Goal: Check status: Check status

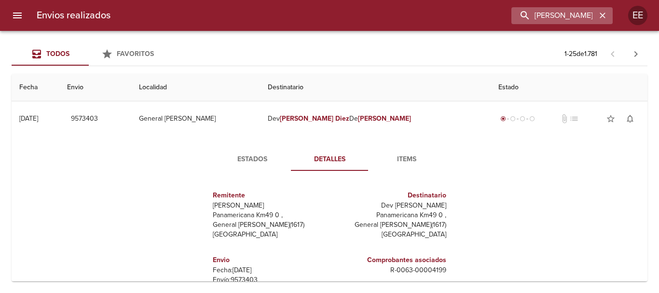
click at [598, 15] on icon "button" at bounding box center [603, 16] width 10 height 10
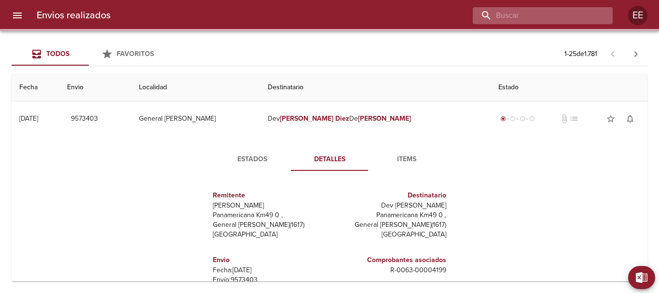
click at [552, 17] on input "buscar" at bounding box center [535, 15] width 124 height 17
paste input "[PERSON_NAME]"
type input "[PERSON_NAME]"
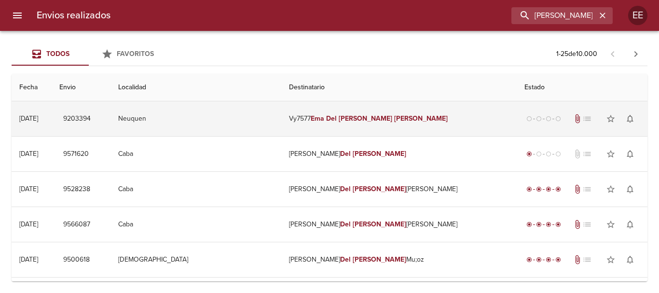
click at [386, 123] on td "Vy7577 [PERSON_NAME]" at bounding box center [398, 118] width 235 height 35
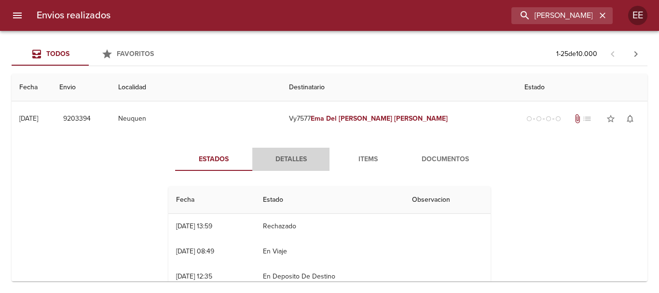
click at [289, 159] on span "Detalles" at bounding box center [291, 159] width 66 height 12
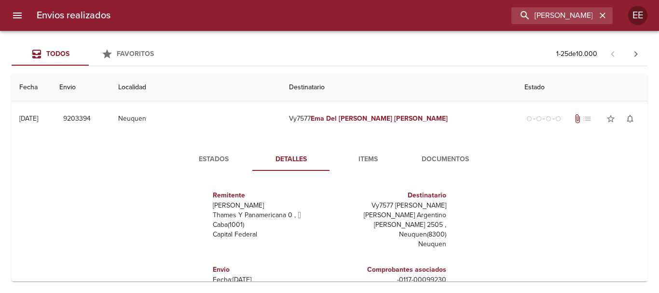
click at [373, 163] on span "Items" at bounding box center [368, 159] width 66 height 12
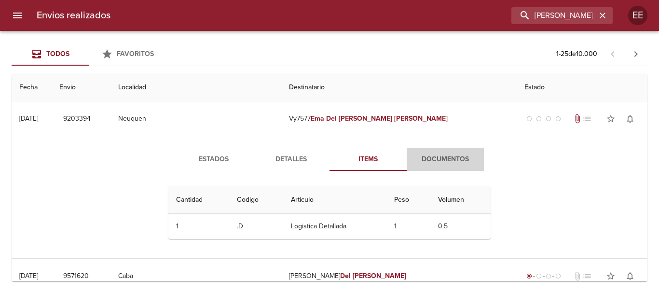
click at [428, 160] on span "Documentos" at bounding box center [445, 159] width 66 height 12
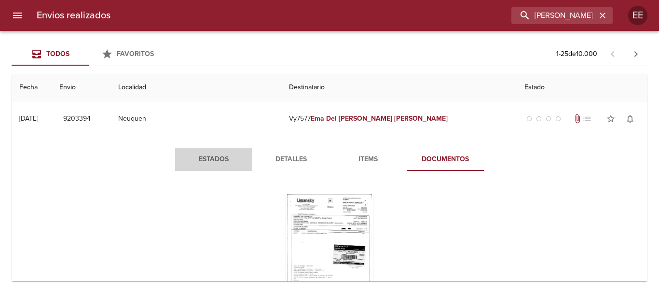
click at [200, 157] on span "Estados" at bounding box center [214, 159] width 66 height 12
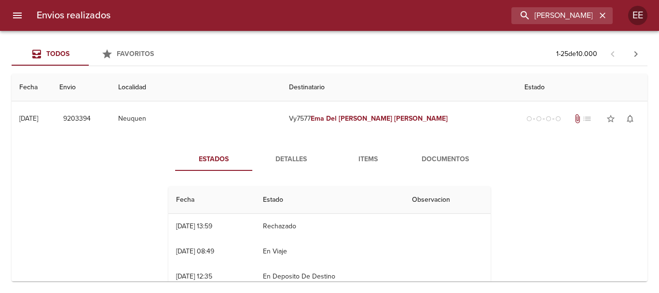
click at [297, 160] on span "Detalles" at bounding box center [291, 159] width 66 height 12
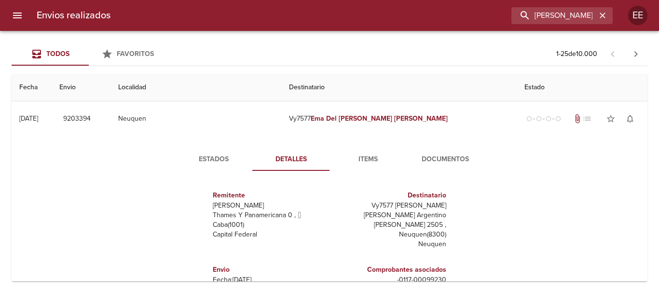
click at [362, 160] on span "Items" at bounding box center [368, 159] width 66 height 12
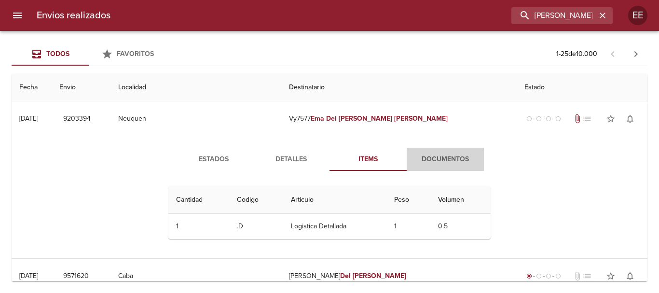
click at [429, 165] on span "Documentos" at bounding box center [445, 159] width 66 height 12
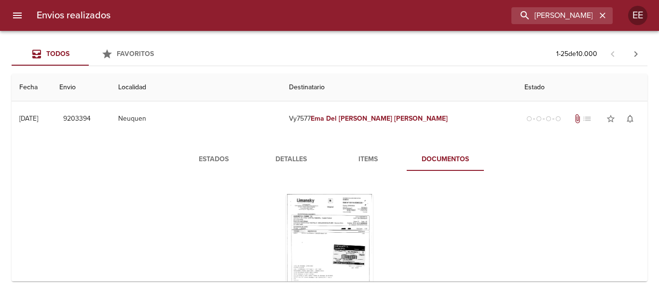
scroll to position [96, 0]
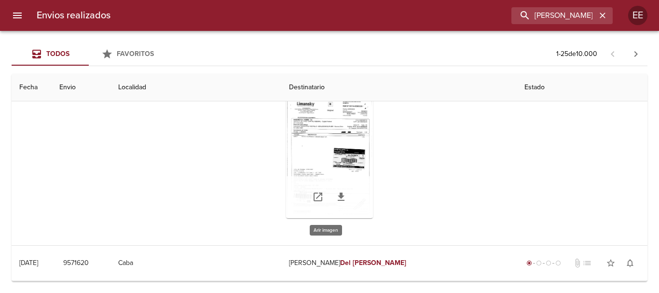
click at [320, 160] on div "Tabla de envíos del cliente" at bounding box center [329, 157] width 87 height 121
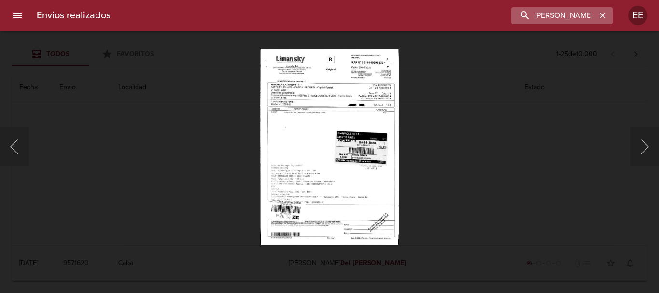
click at [605, 17] on icon "button" at bounding box center [603, 16] width 10 height 10
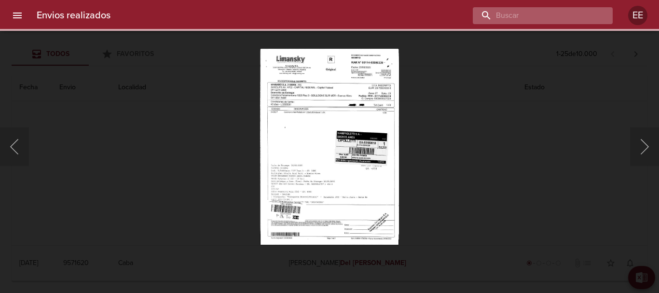
click at [545, 15] on input "buscar" at bounding box center [535, 15] width 124 height 17
paste input "[PERSON_NAME] ML"
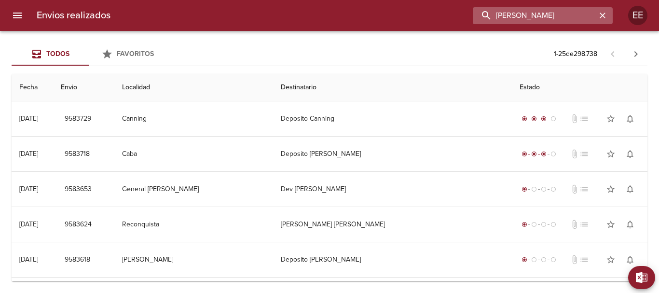
scroll to position [0, 2]
type input "[PERSON_NAME]"
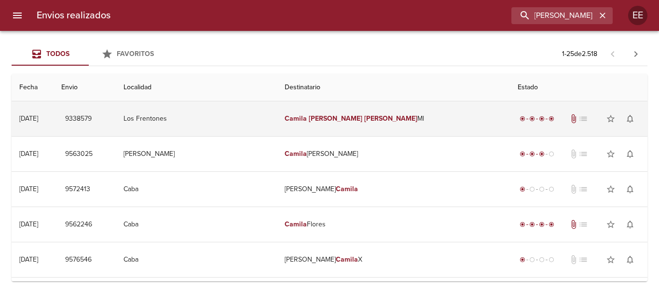
click at [375, 120] on td "Camila [PERSON_NAME] [PERSON_NAME]" at bounding box center [393, 118] width 233 height 35
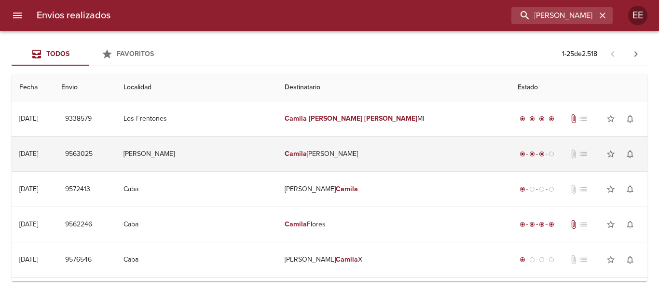
scroll to position [0, 0]
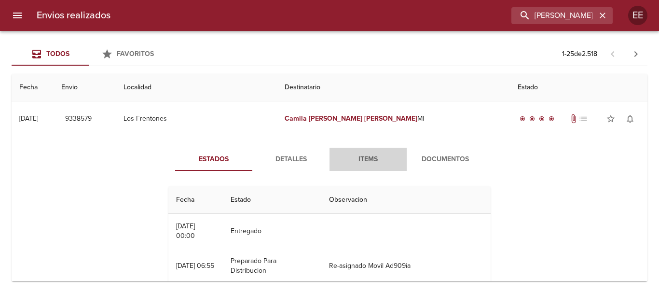
click at [366, 158] on span "Items" at bounding box center [368, 159] width 66 height 12
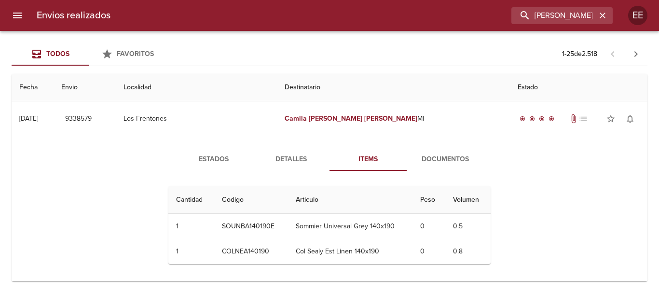
click at [448, 163] on span "Documentos" at bounding box center [445, 159] width 66 height 12
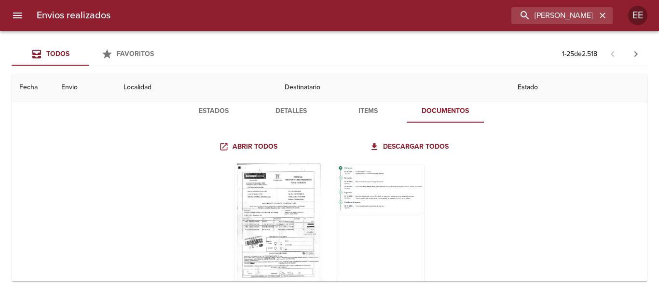
scroll to position [96, 0]
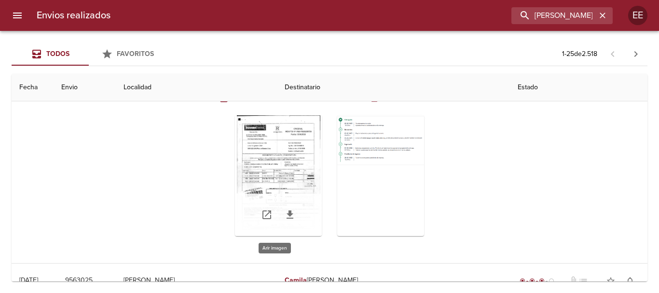
click at [284, 162] on div "Tabla de envíos del cliente" at bounding box center [278, 175] width 87 height 121
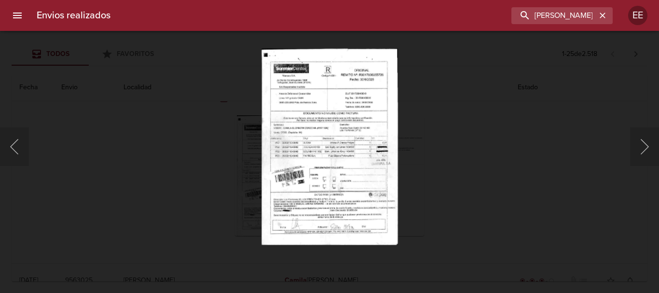
click at [353, 191] on img "Lightbox" at bounding box center [329, 146] width 136 height 196
click at [326, 126] on img "Lightbox" at bounding box center [329, 146] width 136 height 196
click at [323, 125] on img "Lightbox" at bounding box center [329, 146] width 136 height 196
click at [314, 149] on img "Lightbox" at bounding box center [329, 146] width 136 height 196
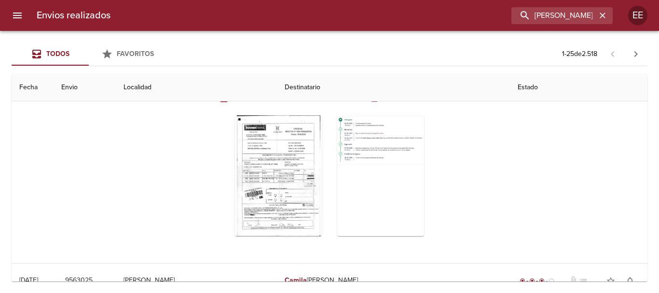
scroll to position [0, 0]
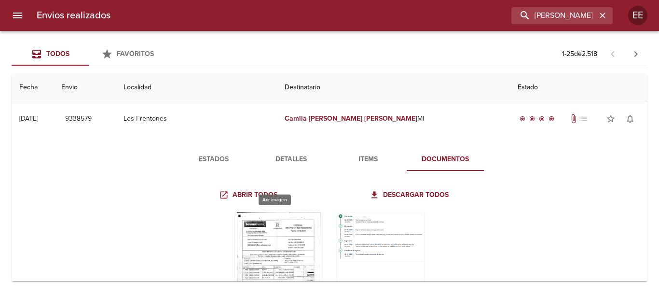
click at [284, 247] on div "Tabla de envíos del cliente" at bounding box center [278, 272] width 87 height 121
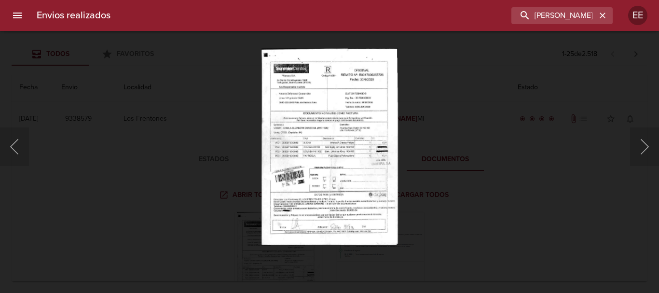
click at [318, 151] on img "Lightbox" at bounding box center [329, 146] width 136 height 196
click at [325, 152] on img "Lightbox" at bounding box center [329, 146] width 136 height 196
click at [327, 154] on img "Lightbox" at bounding box center [329, 146] width 136 height 196
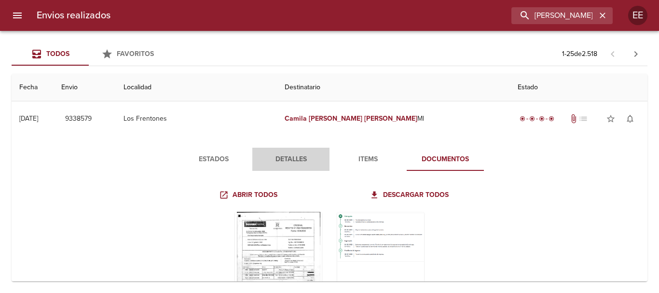
click at [270, 163] on span "Detalles" at bounding box center [291, 159] width 66 height 12
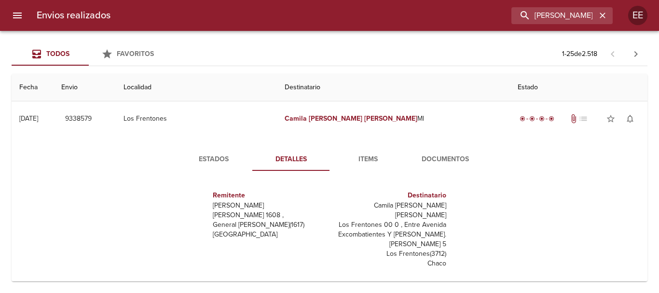
click at [355, 162] on span "Items" at bounding box center [368, 159] width 66 height 12
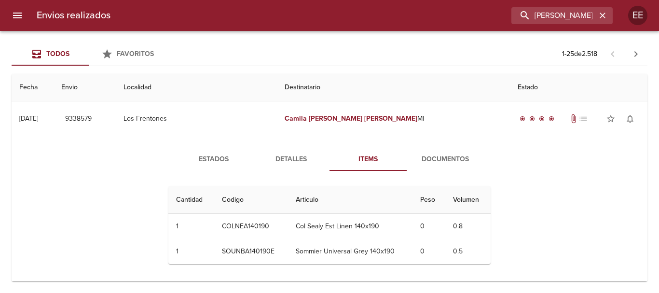
click at [206, 155] on span "Estados" at bounding box center [214, 159] width 66 height 12
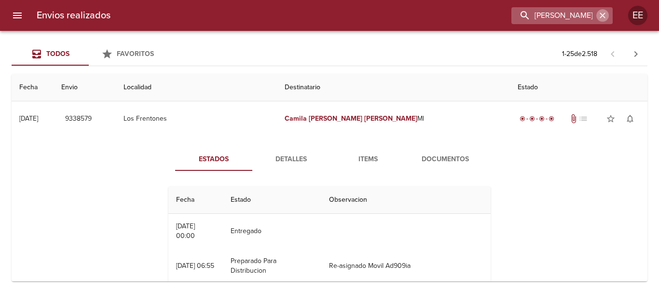
click at [604, 14] on icon "button" at bounding box center [603, 16] width 6 height 6
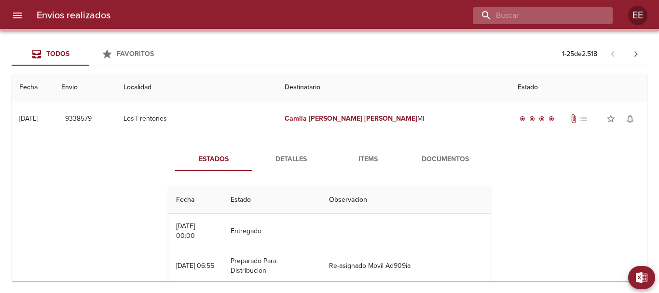
click at [555, 12] on input "buscar" at bounding box center [535, 15] width 124 height 17
paste input "SUCESION DE [PERSON_NAME] [PERSON_NAME]"
type input "SUCESION DE [PERSON_NAME] [PERSON_NAME]"
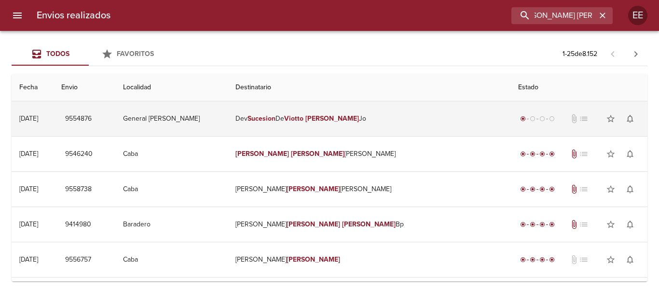
click at [359, 121] on em "[PERSON_NAME]" at bounding box center [332, 118] width 54 height 8
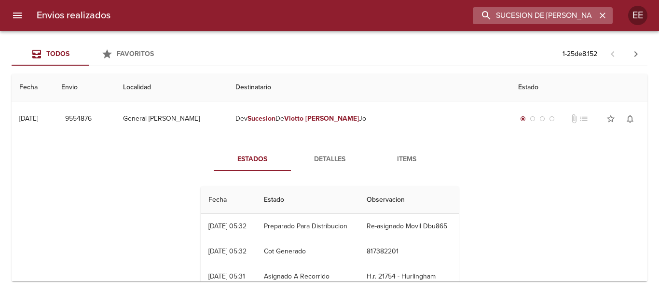
click at [536, 11] on input "SUCESION DE [PERSON_NAME] [PERSON_NAME]" at bounding box center [535, 15] width 124 height 17
click at [604, 13] on icon "button" at bounding box center [603, 16] width 10 height 10
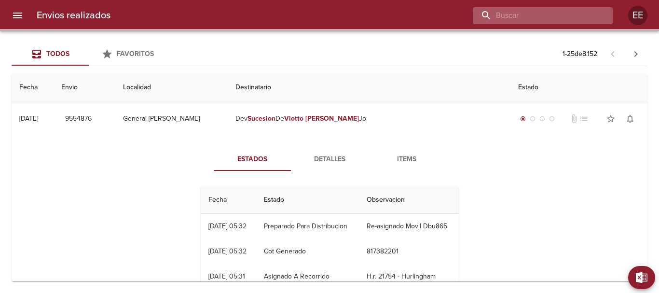
click at [547, 13] on input "buscar" at bounding box center [535, 15] width 124 height 17
paste input "[PERSON_NAME] [PERSON_NAME]"
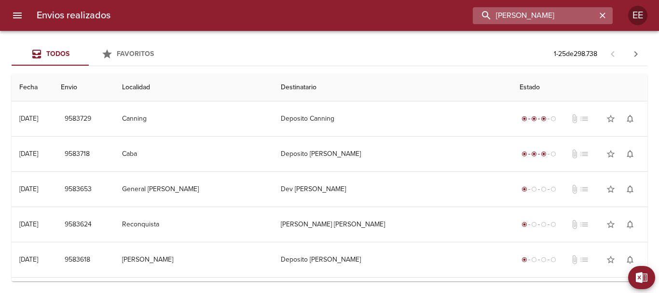
scroll to position [0, 0]
type input "[PERSON_NAME]"
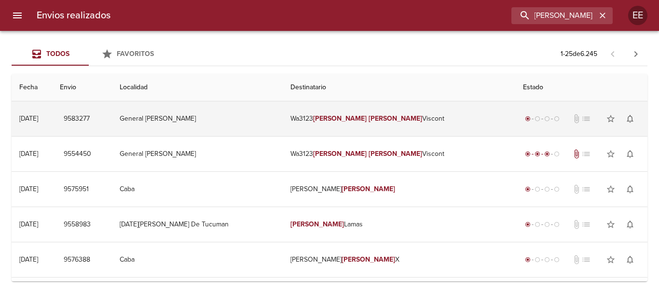
drag, startPoint x: 377, startPoint y: 106, endPoint x: 368, endPoint y: 120, distance: 16.7
click at [375, 108] on td "Wa3123 [PERSON_NAME]" at bounding box center [399, 118] width 233 height 35
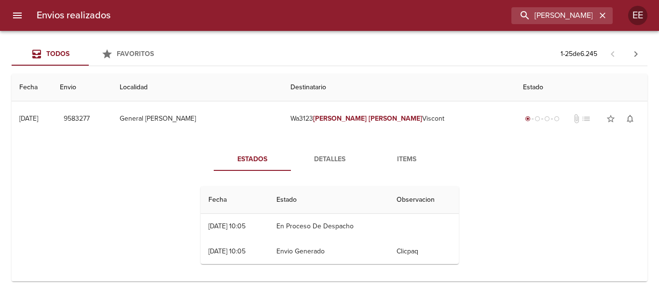
click at [326, 167] on button "Detalles" at bounding box center [329, 159] width 77 height 23
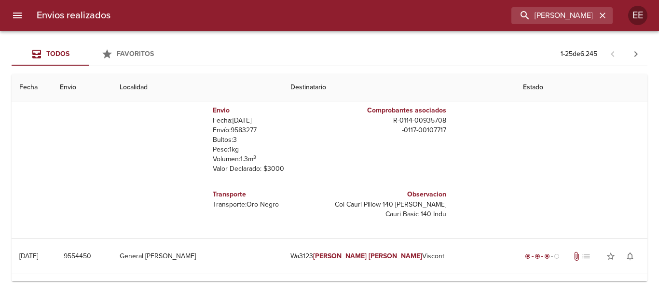
scroll to position [241, 0]
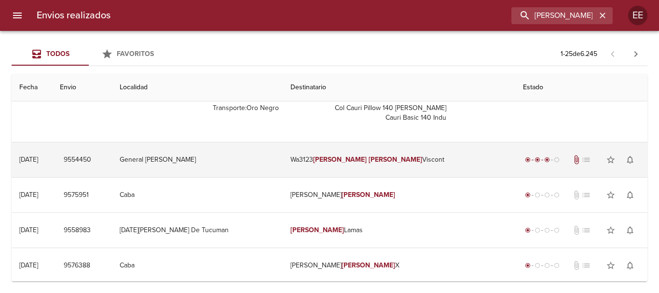
click at [321, 165] on td "Wa3123 [PERSON_NAME]" at bounding box center [399, 159] width 233 height 35
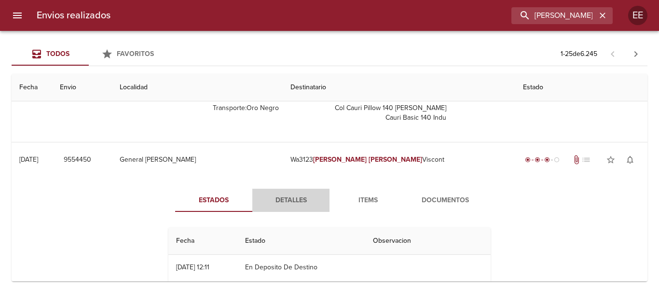
click at [301, 202] on span "Detalles" at bounding box center [291, 200] width 66 height 12
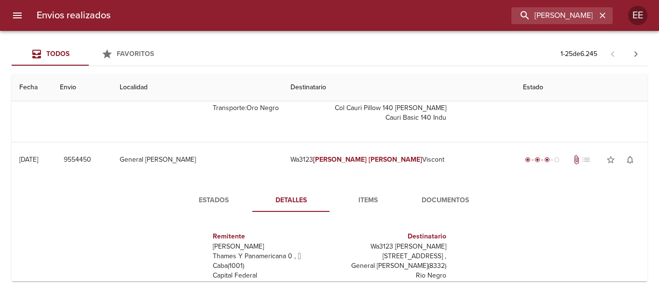
click at [373, 204] on span "Items" at bounding box center [368, 200] width 66 height 12
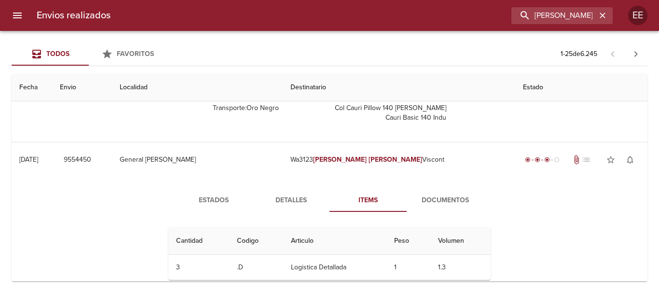
scroll to position [289, 0]
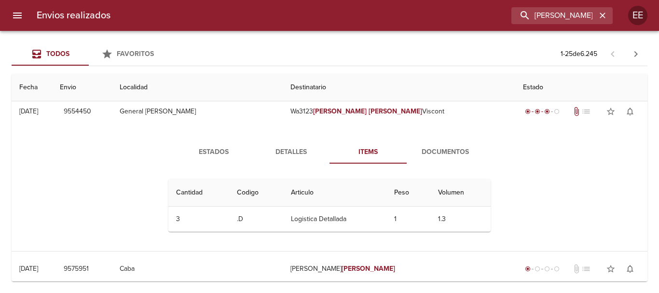
click at [450, 165] on div "Estados Detalles Items Documentos Cantidad Cant. Codigo Articulo Peso Volumen 3…" at bounding box center [329, 189] width 347 height 99
click at [449, 152] on span "Documentos" at bounding box center [445, 152] width 66 height 12
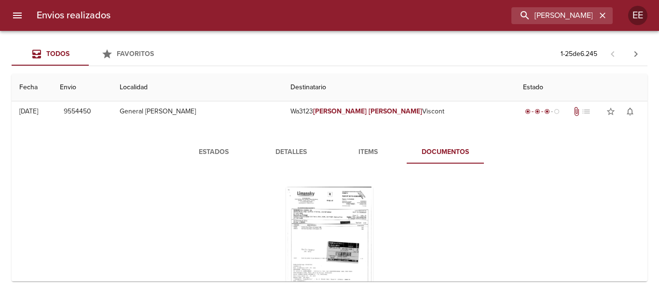
scroll to position [338, 0]
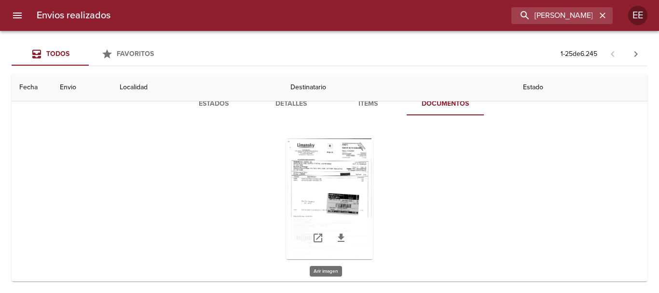
click at [363, 168] on div "Tabla de envíos del cliente" at bounding box center [329, 198] width 87 height 121
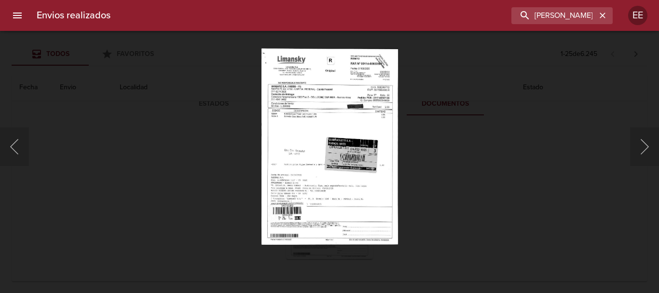
click at [364, 97] on img "Lightbox" at bounding box center [329, 146] width 137 height 196
click at [356, 104] on img "Lightbox" at bounding box center [329, 146] width 137 height 196
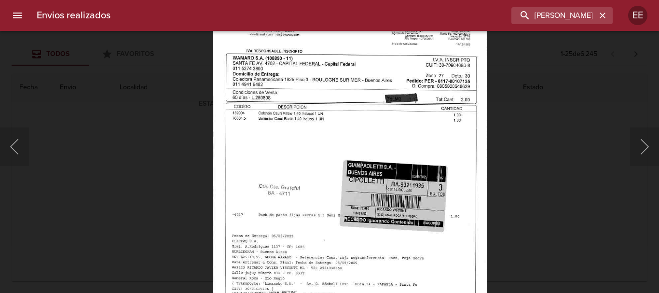
click at [396, 113] on img "Lightbox" at bounding box center [350, 179] width 275 height 395
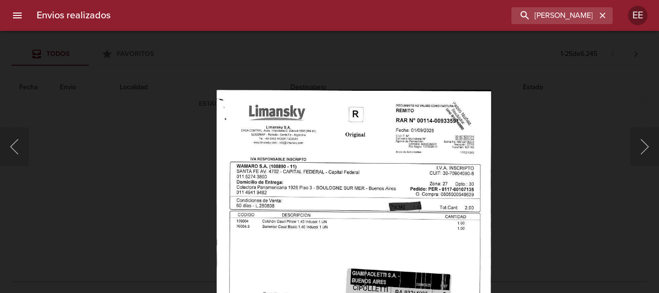
click at [411, 249] on img "Lightbox" at bounding box center [354, 287] width 275 height 395
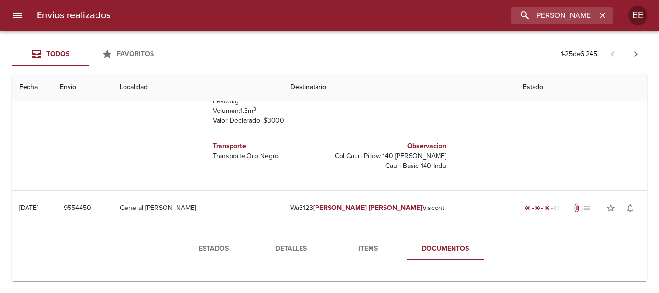
scroll to position [0, 0]
